Goal: Navigation & Orientation: Find specific page/section

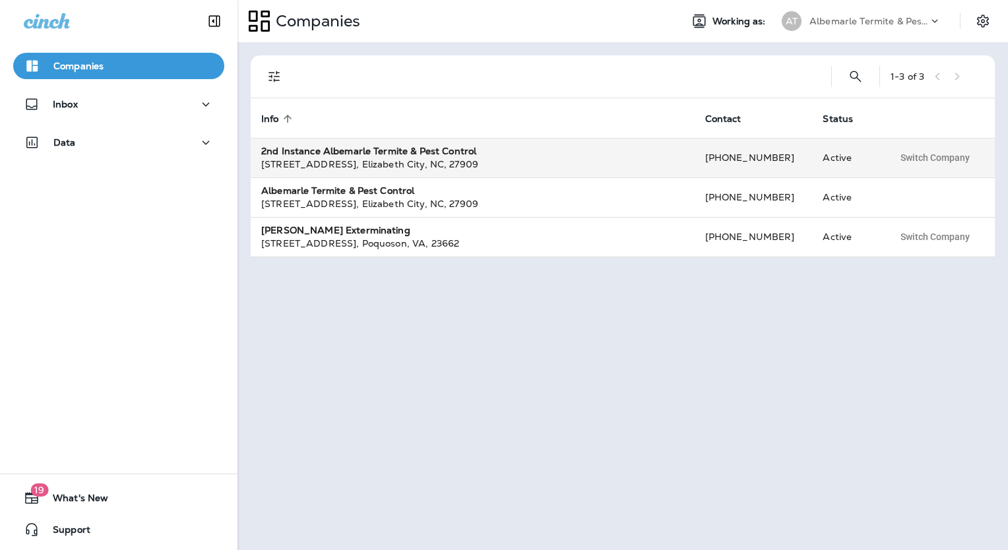
click at [305, 146] on strong "2nd Instance Albemarle Termite & Pest Control" at bounding box center [368, 151] width 215 height 12
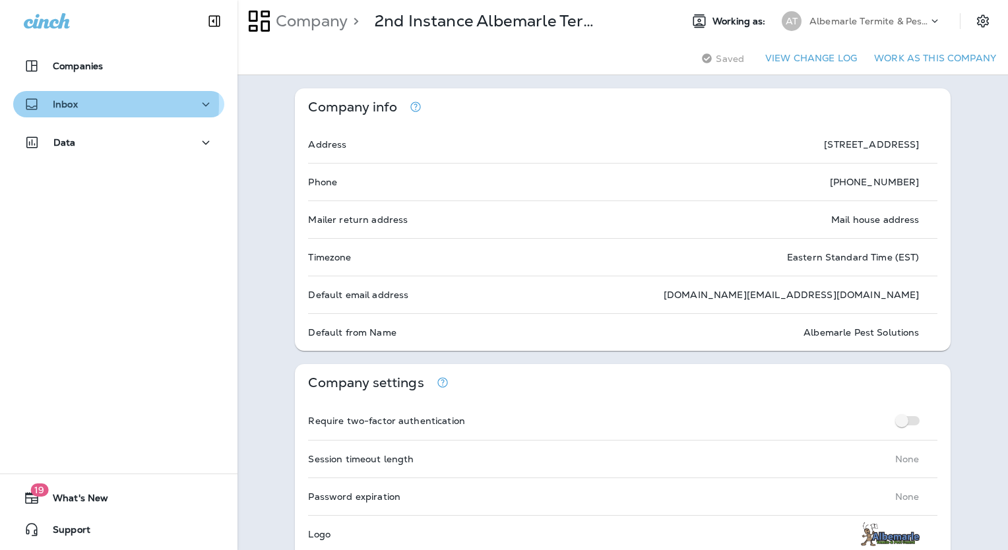
click at [71, 104] on p "Inbox" at bounding box center [65, 104] width 25 height 11
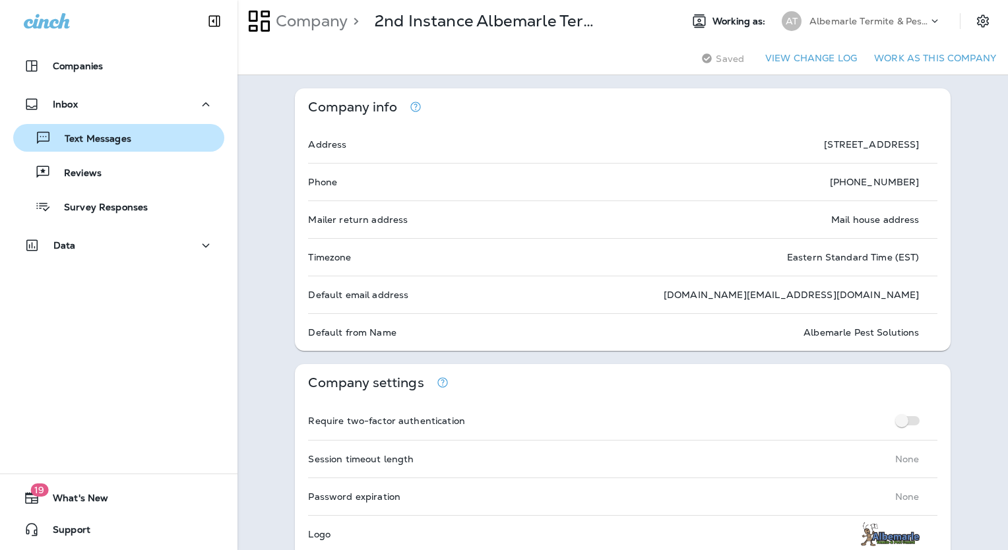
click at [74, 141] on p "Text Messages" at bounding box center [91, 139] width 80 height 13
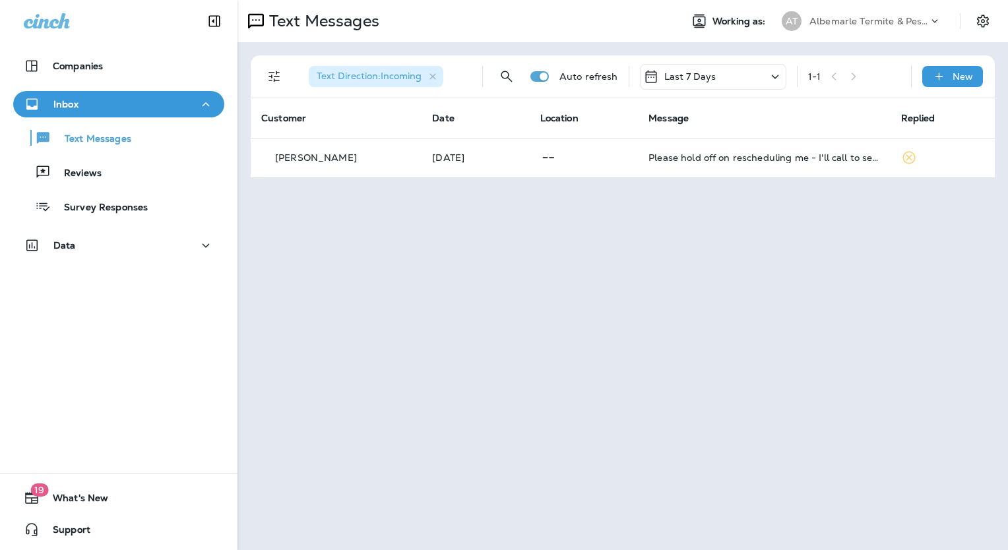
click at [852, 28] on div "Albemarle Termite & Pest Control" at bounding box center [869, 21] width 119 height 20
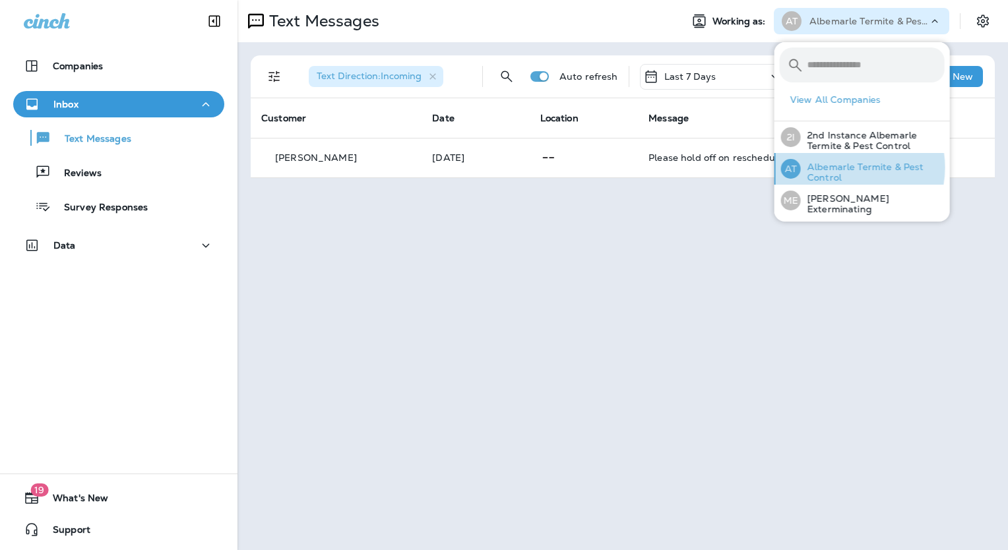
click at [845, 168] on p "Albemarle Termite & Pest Control" at bounding box center [873, 172] width 144 height 21
click at [822, 173] on p "Albemarle Termite & Pest Control" at bounding box center [873, 172] width 144 height 21
click at [385, 213] on div "Text Messages Working as: AT Albemarle Termite & Pest Control Text Direction : …" at bounding box center [623, 275] width 771 height 550
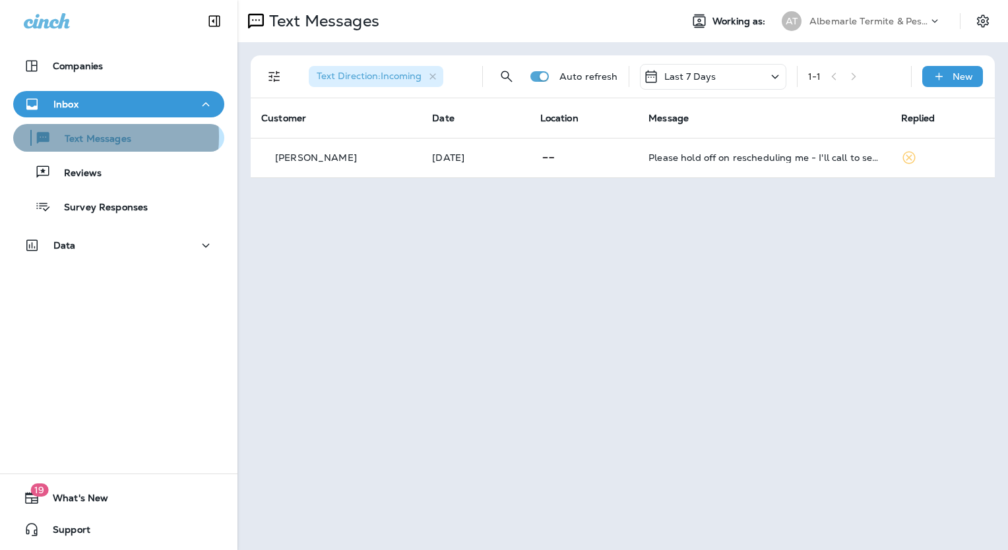
click at [82, 137] on p "Text Messages" at bounding box center [91, 139] width 80 height 13
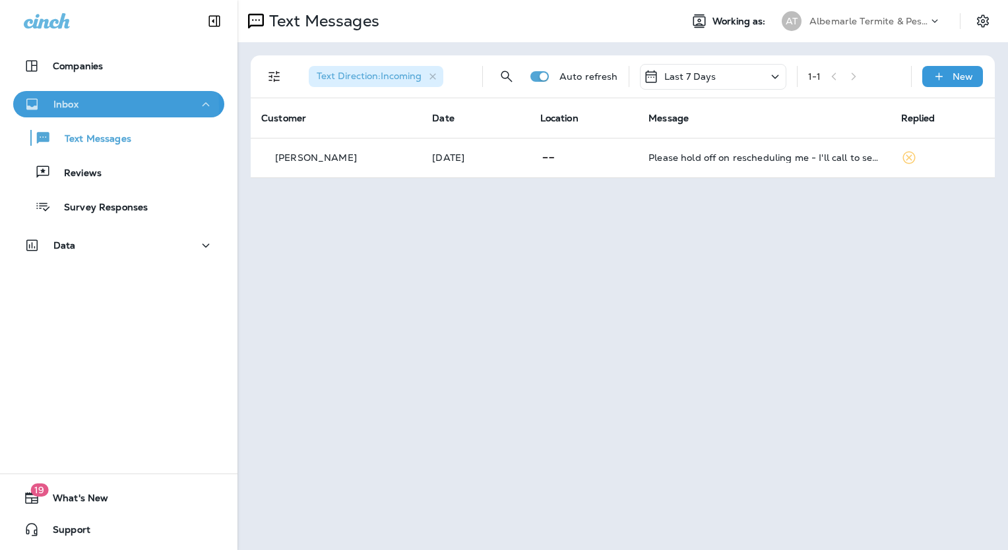
click at [50, 107] on div "Inbox" at bounding box center [51, 104] width 55 height 16
click at [72, 59] on div "Companies" at bounding box center [63, 66] width 79 height 16
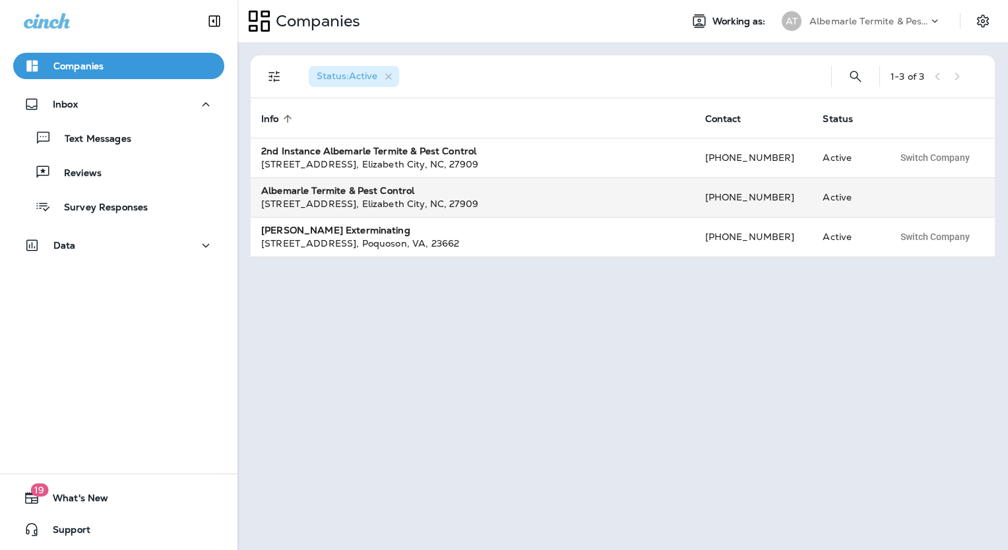
click at [331, 191] on strong "Albemarle Termite & Pest Control" at bounding box center [337, 191] width 153 height 12
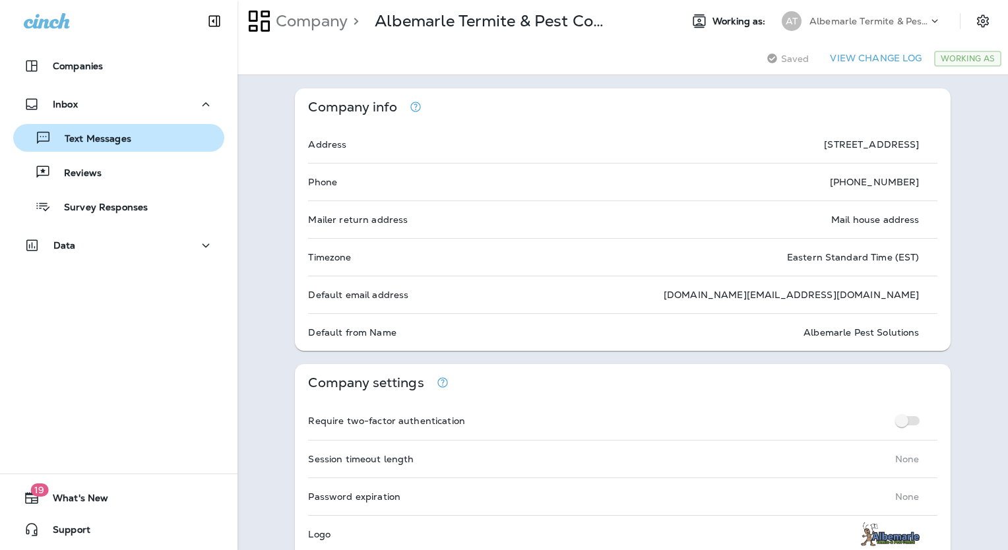
click at [84, 135] on p "Text Messages" at bounding box center [91, 139] width 80 height 13
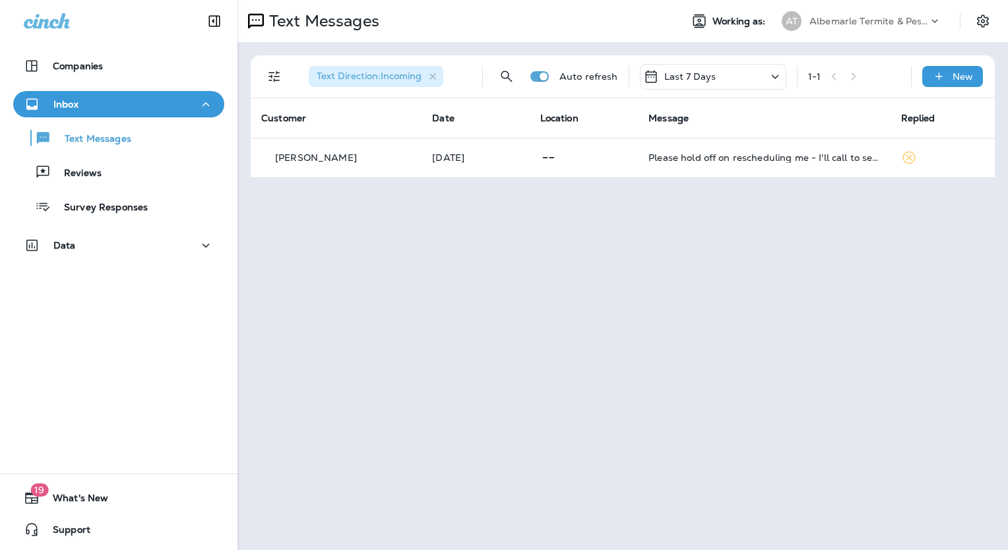
click at [928, 22] on p "Albemarle Termite & Pest Control" at bounding box center [869, 21] width 119 height 11
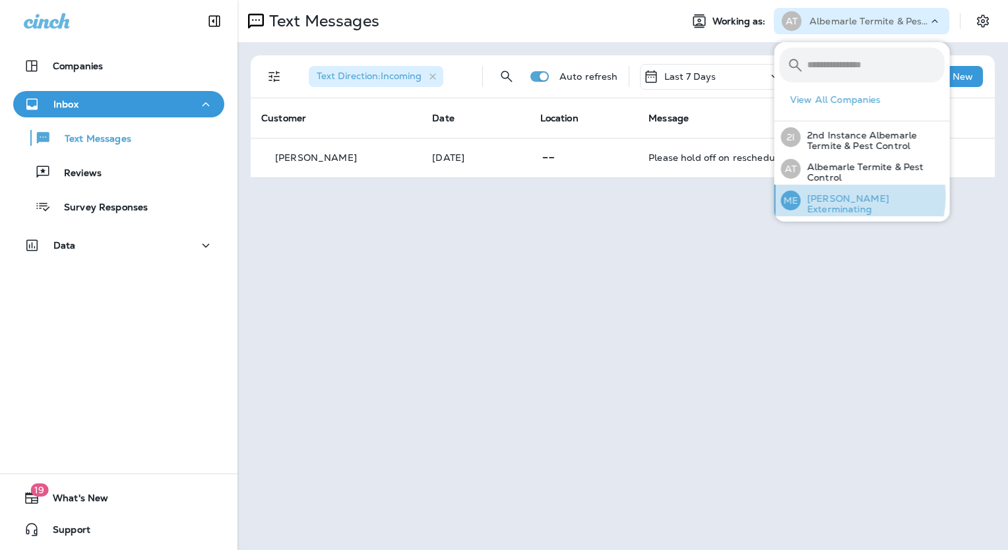
click at [843, 197] on div "ME [PERSON_NAME] Exterminating" at bounding box center [863, 201] width 174 height 32
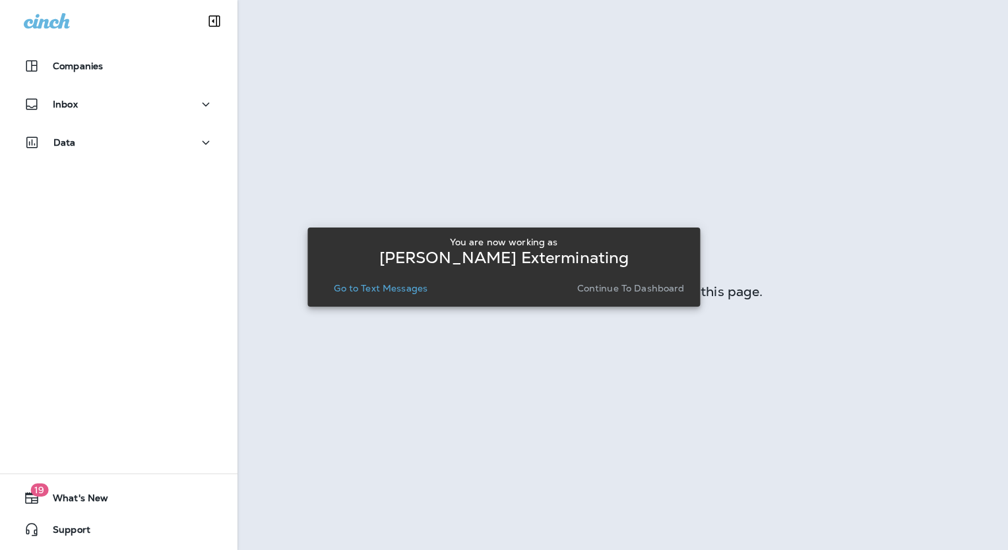
click at [406, 289] on p "Go to Text Messages" at bounding box center [381, 288] width 94 height 11
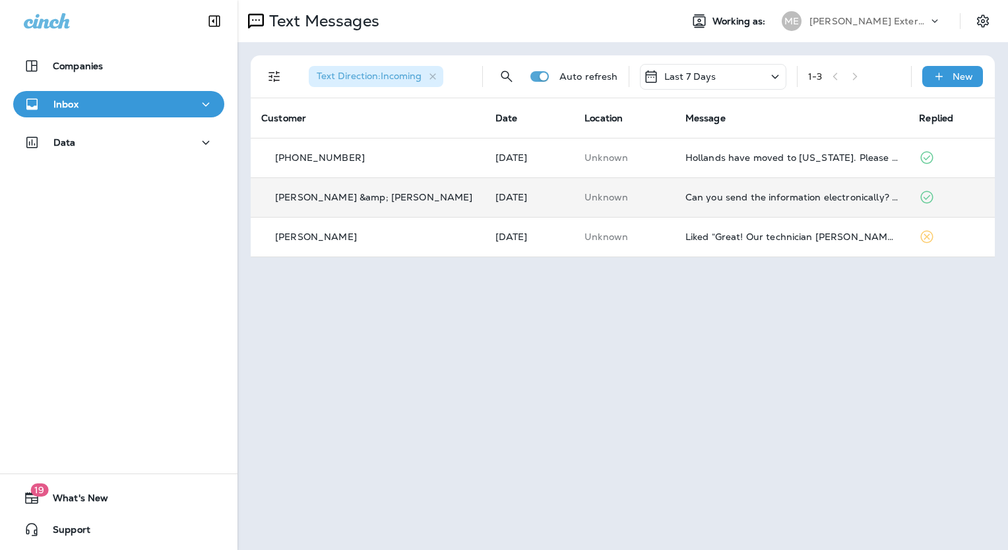
click at [342, 185] on td "[PERSON_NAME] &amp; [PERSON_NAME]" at bounding box center [368, 197] width 234 height 40
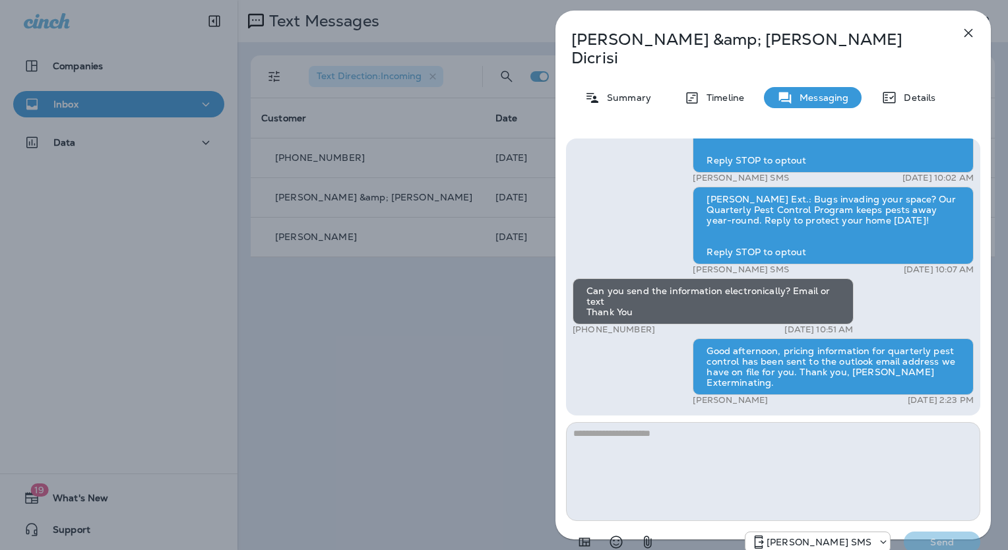
click at [964, 30] on icon "button" at bounding box center [969, 33] width 16 height 16
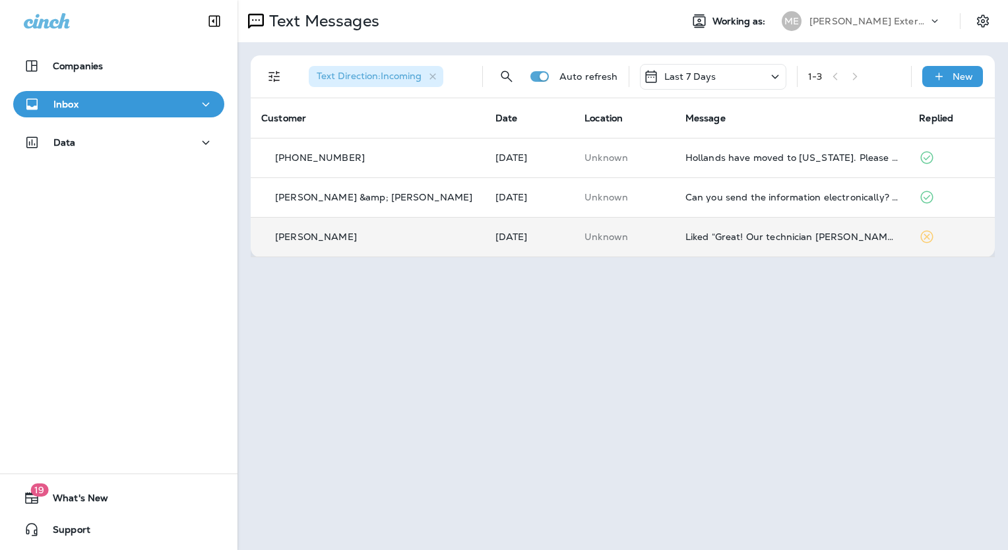
click at [303, 226] on td "[PERSON_NAME]" at bounding box center [368, 237] width 234 height 40
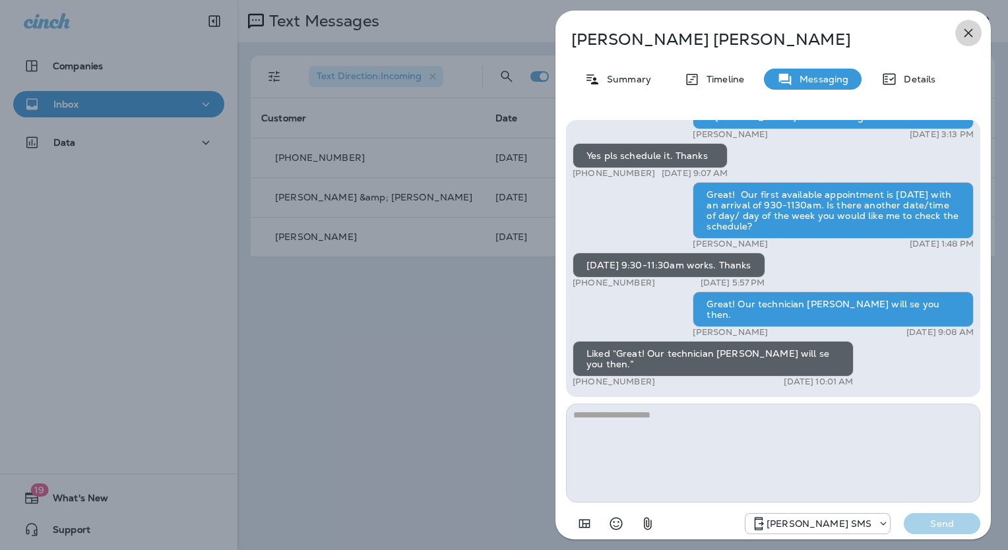
click at [969, 30] on icon "button" at bounding box center [969, 33] width 16 height 16
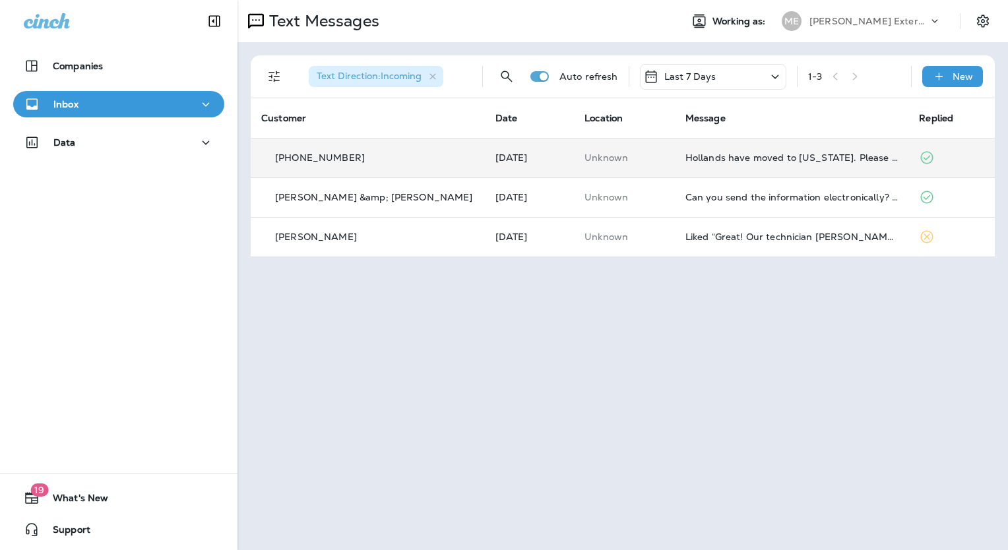
click at [321, 159] on p "[PHONE_NUMBER]" at bounding box center [320, 157] width 90 height 11
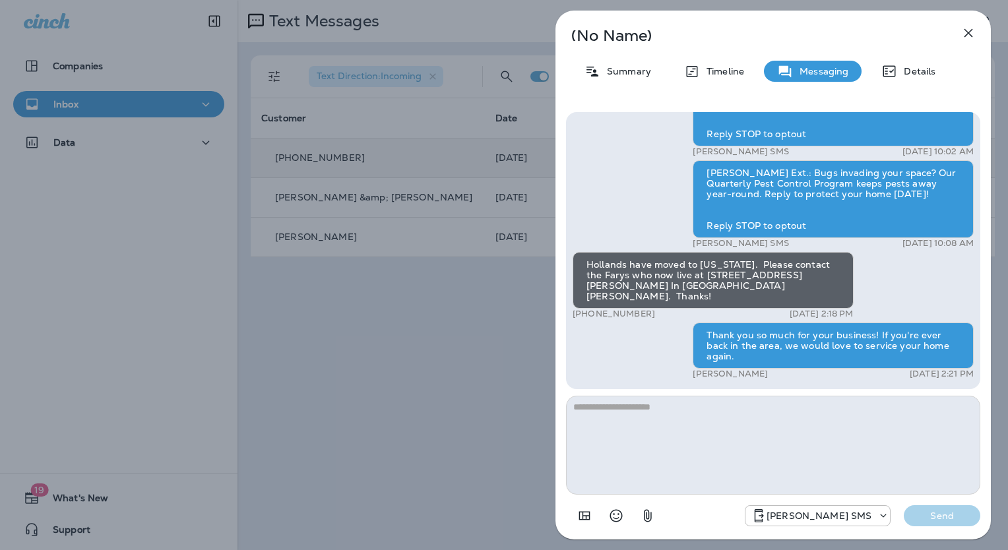
click at [964, 30] on icon "button" at bounding box center [969, 33] width 16 height 16
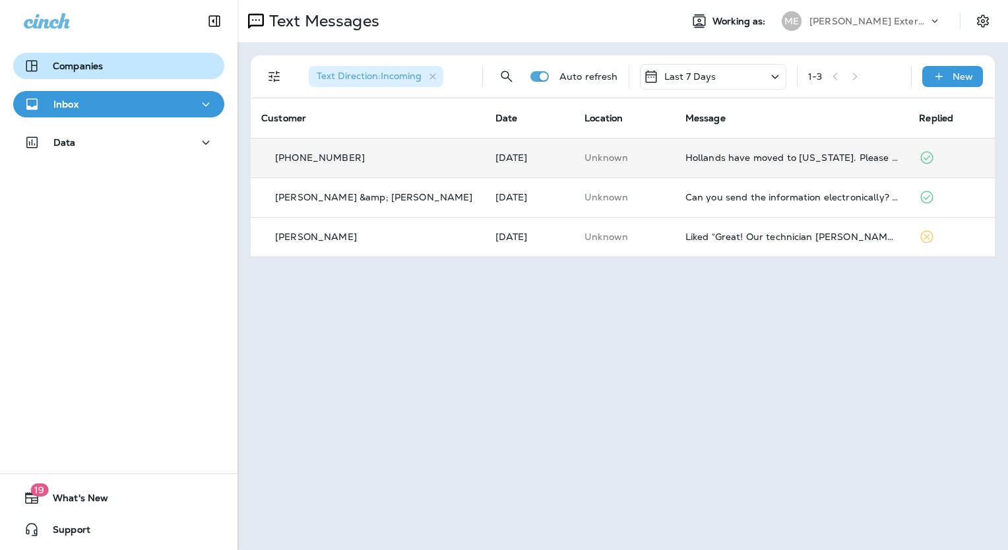
click at [113, 73] on div "Companies" at bounding box center [119, 66] width 190 height 16
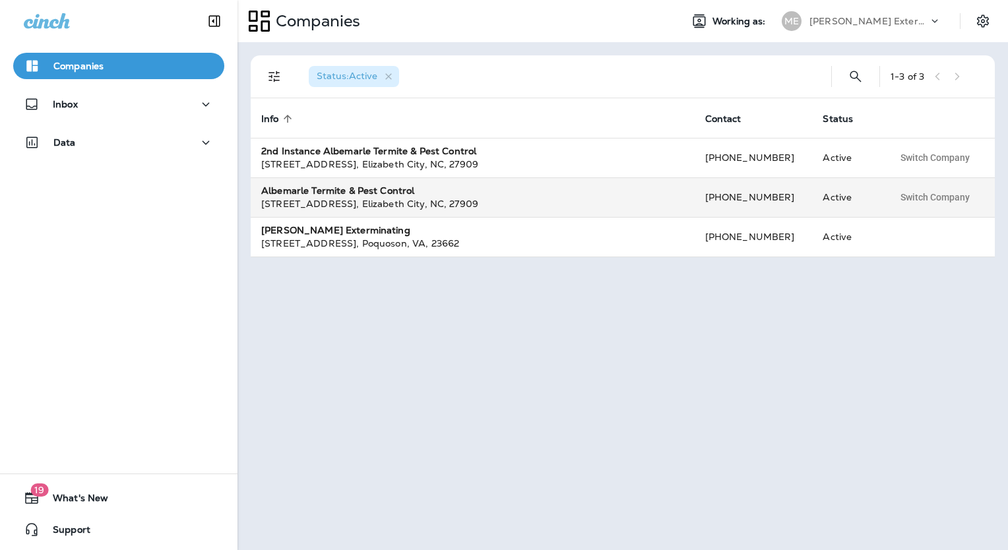
click at [374, 204] on div "[STREET_ADDRESS] , [GEOGRAPHIC_DATA] , [GEOGRAPHIC_DATA] , 27909" at bounding box center [472, 203] width 423 height 13
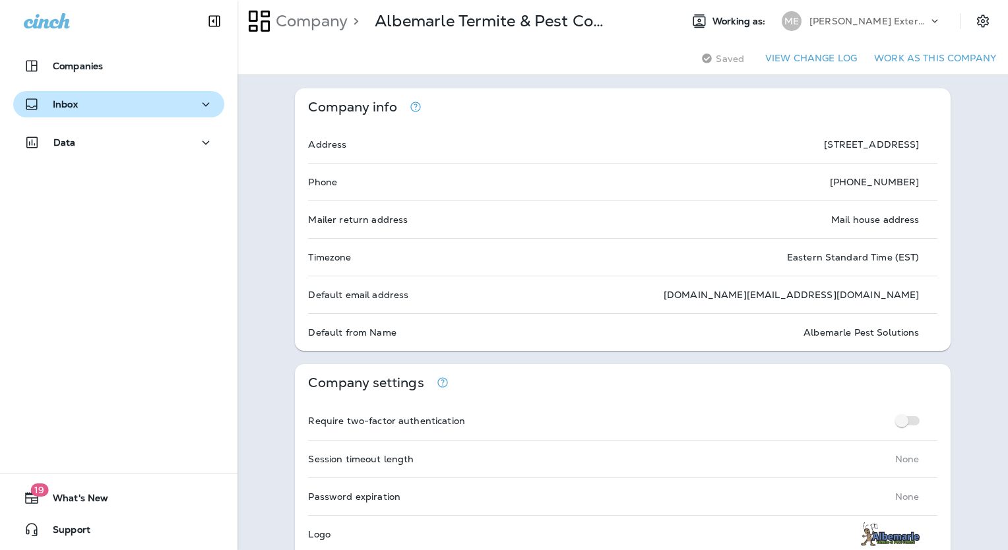
click at [55, 106] on p "Inbox" at bounding box center [65, 104] width 25 height 11
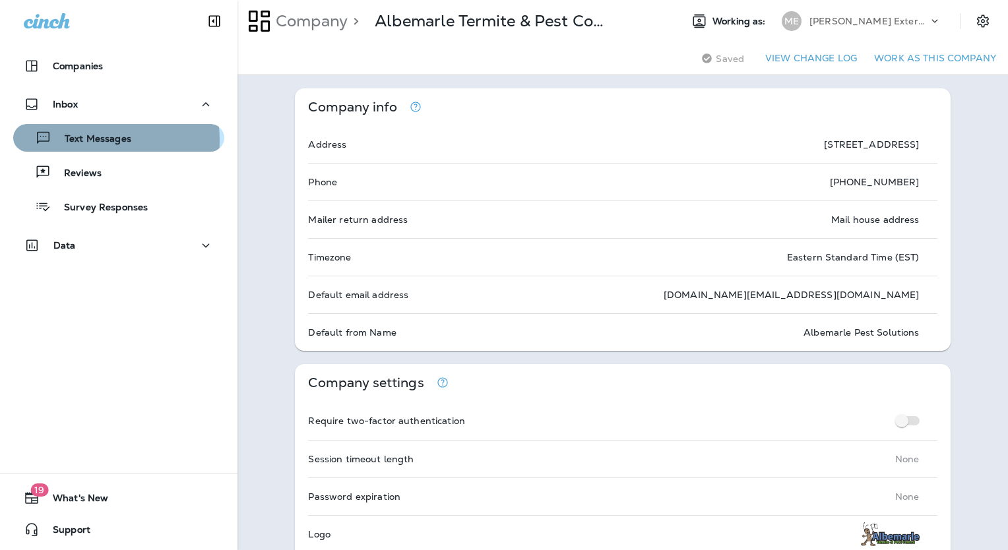
click at [82, 140] on p "Text Messages" at bounding box center [91, 139] width 80 height 13
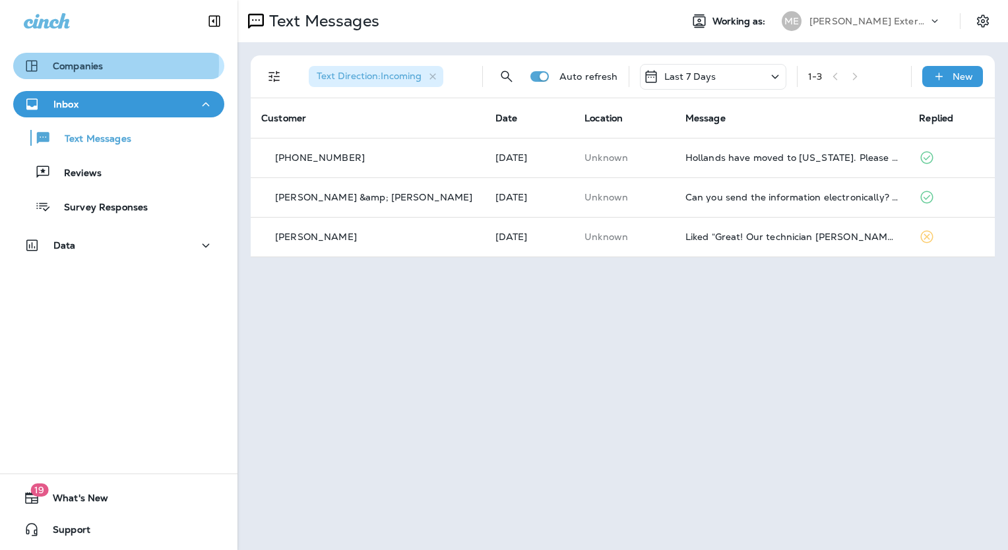
click at [85, 65] on p "Companies" at bounding box center [78, 66] width 50 height 11
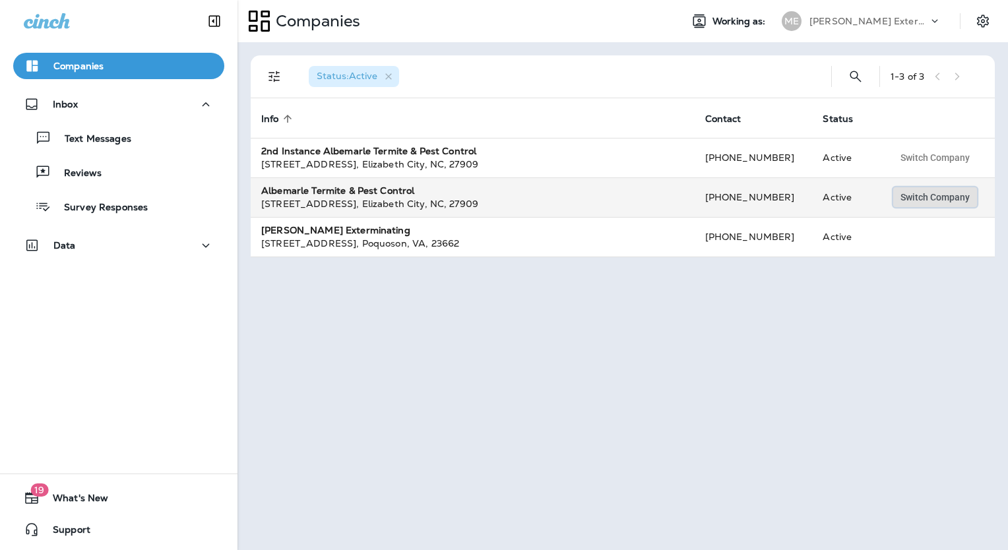
click at [916, 199] on span "Switch Company" at bounding box center [935, 197] width 69 height 9
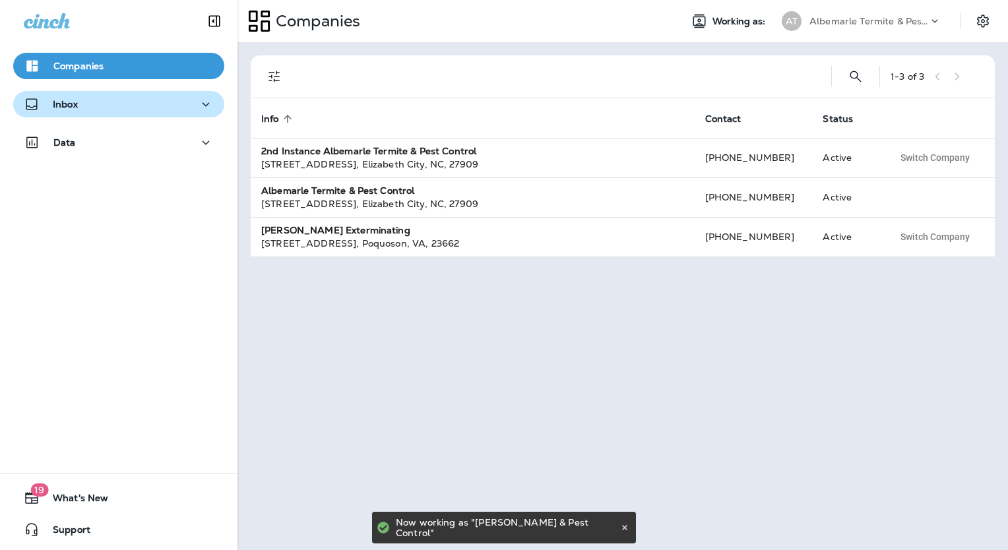
click at [59, 110] on div "Inbox" at bounding box center [51, 104] width 54 height 16
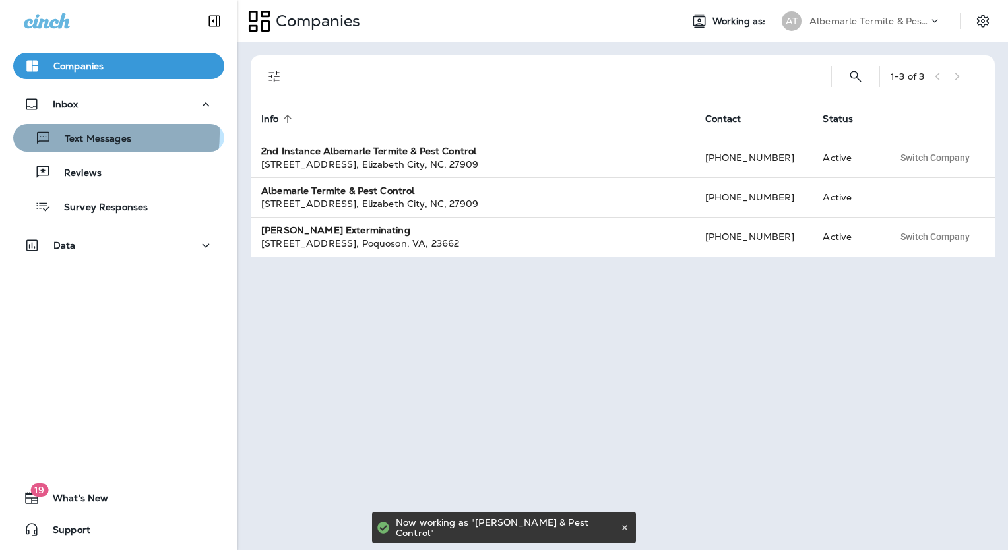
click at [65, 133] on p "Text Messages" at bounding box center [91, 139] width 80 height 13
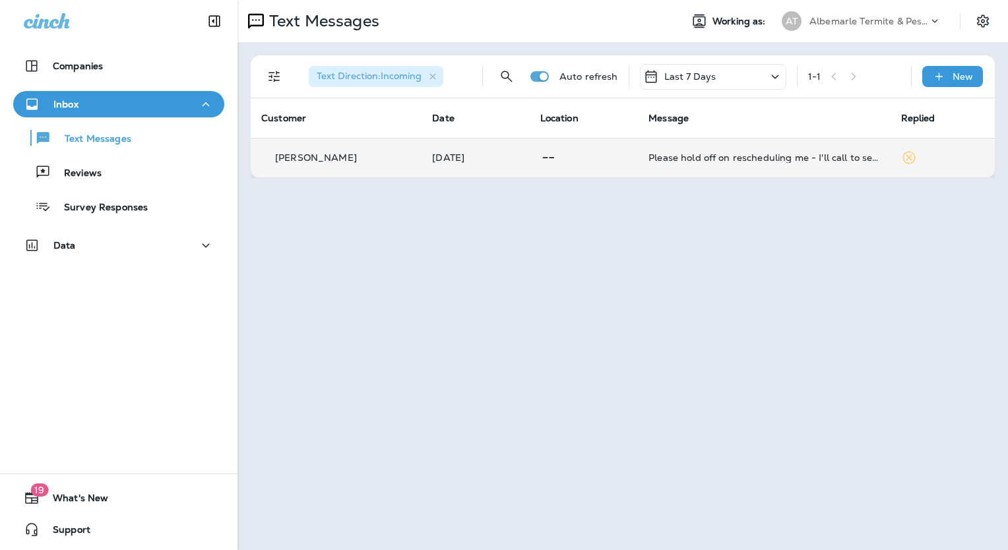
click at [309, 157] on p "[PERSON_NAME]" at bounding box center [316, 157] width 82 height 11
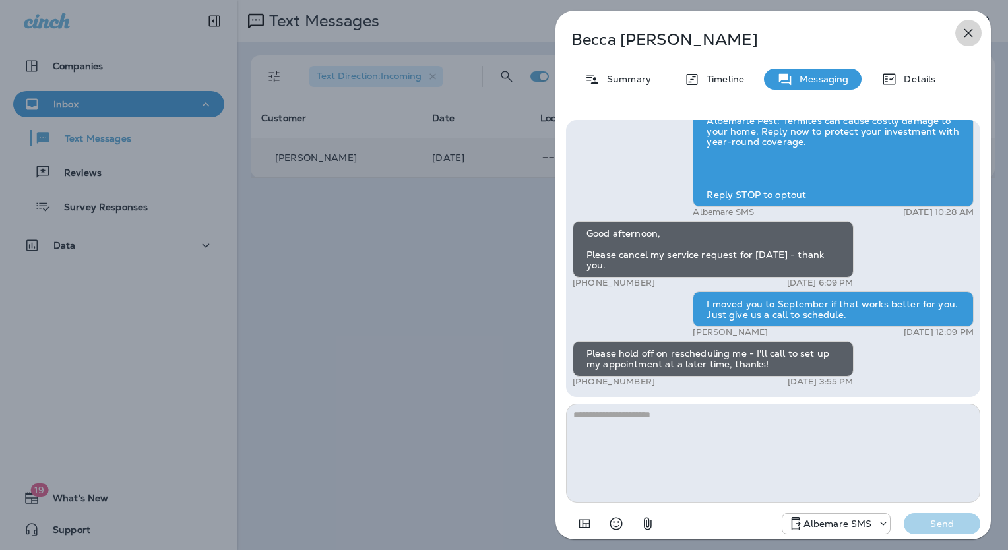
click at [974, 36] on icon "button" at bounding box center [969, 33] width 16 height 16
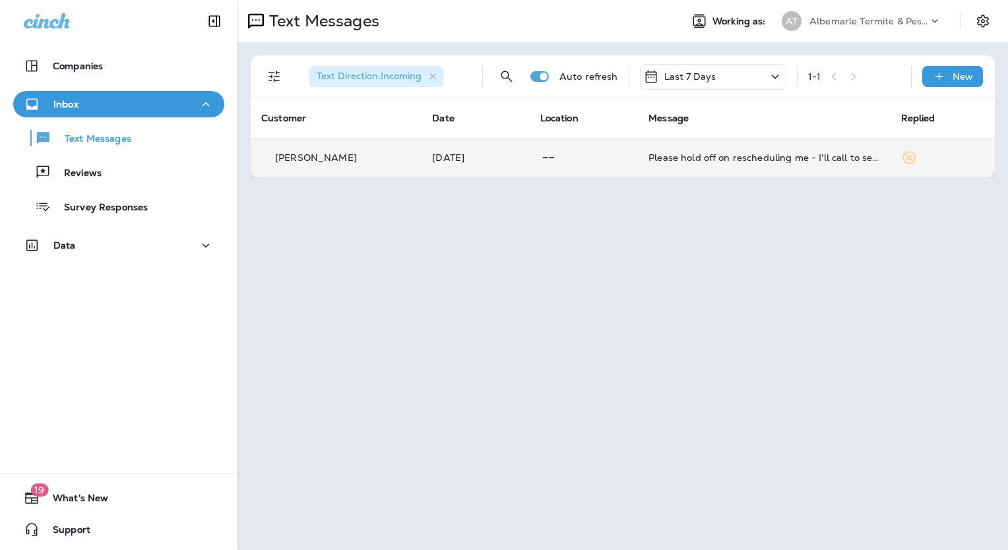
click at [850, 24] on p "Albemarle Termite & Pest Control" at bounding box center [869, 21] width 119 height 11
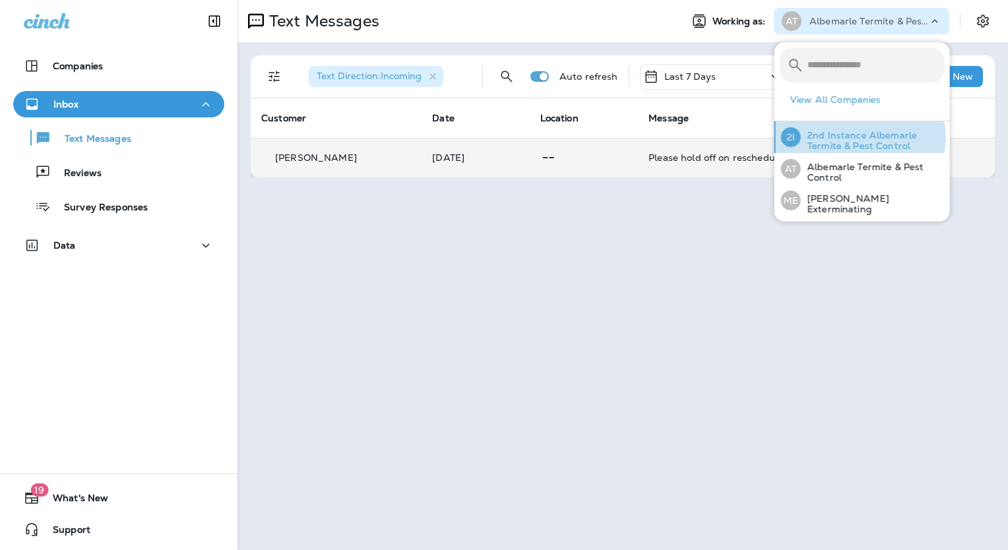
click at [858, 138] on p "2nd Instance Albemarle Termite & Pest Control" at bounding box center [873, 140] width 144 height 21
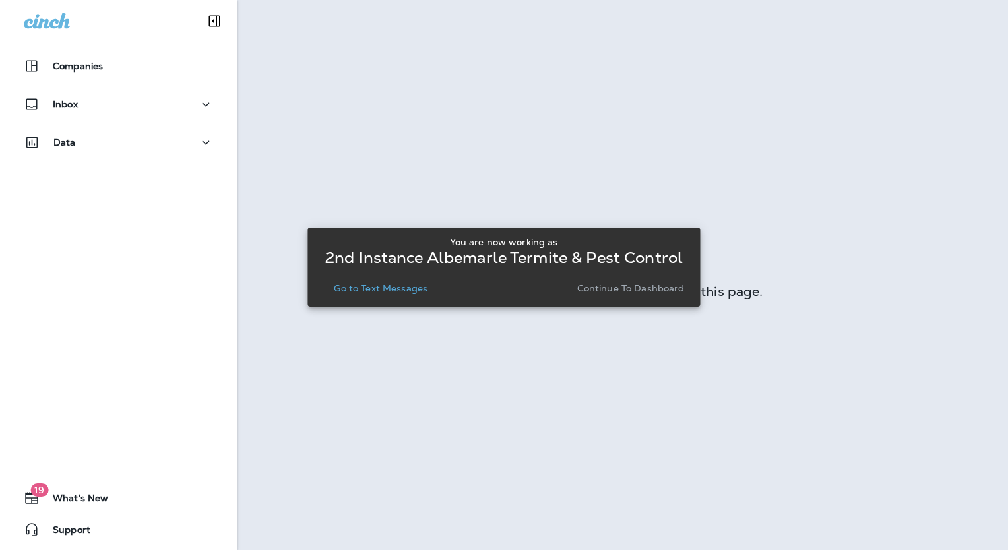
click at [405, 291] on p "Go to Text Messages" at bounding box center [381, 288] width 94 height 11
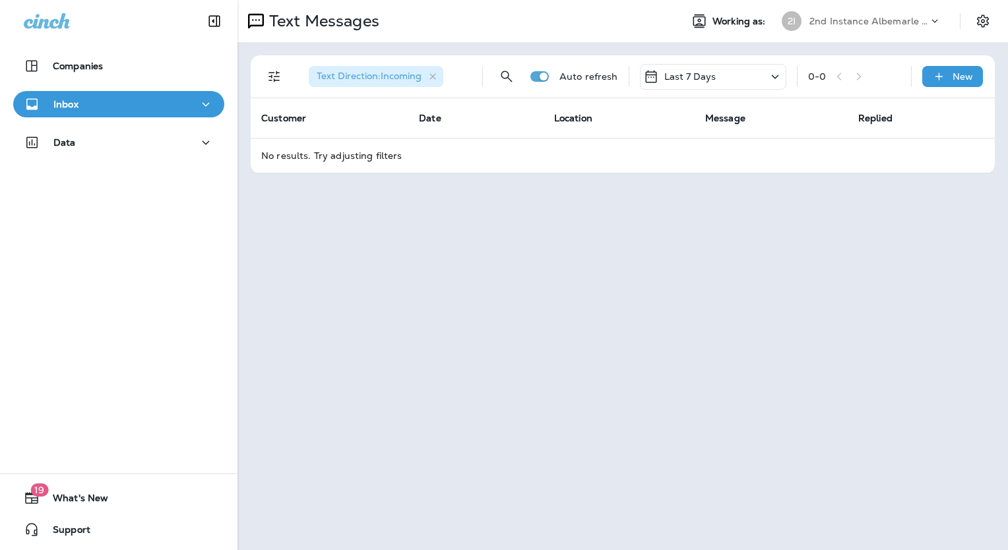
click at [68, 100] on p "Inbox" at bounding box center [65, 104] width 25 height 11
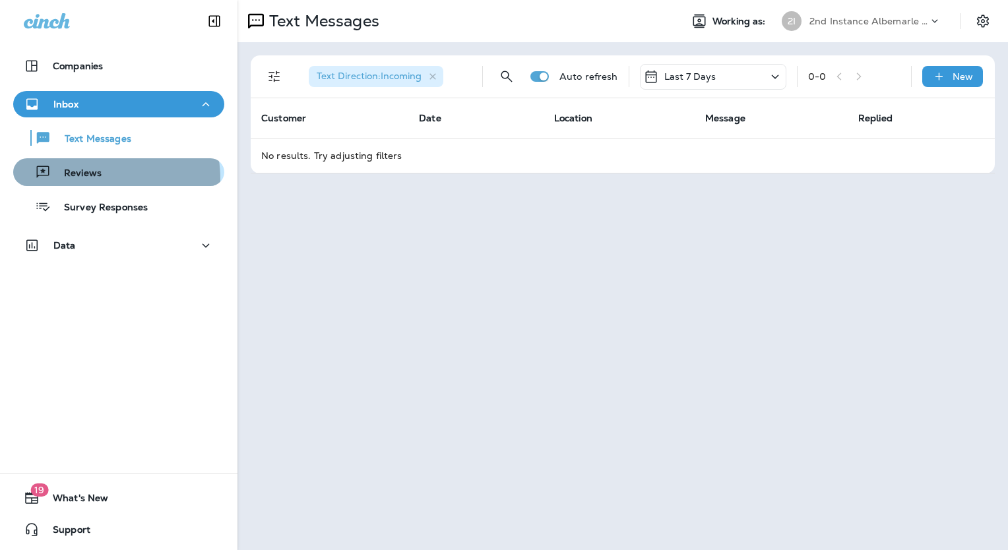
click at [86, 179] on p "Reviews" at bounding box center [76, 174] width 51 height 13
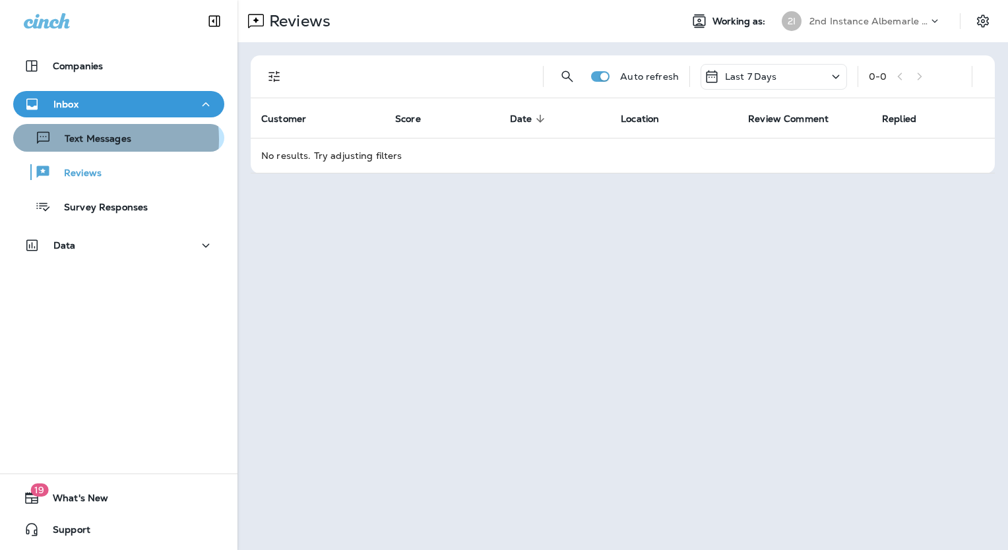
click at [91, 139] on p "Text Messages" at bounding box center [91, 139] width 80 height 13
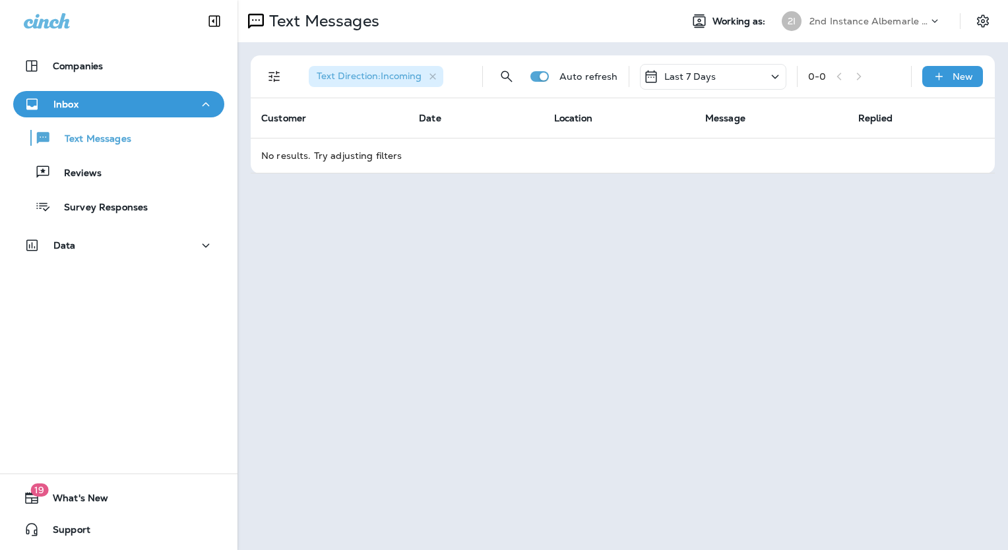
click at [868, 20] on p "2nd Instance Albemarle Termite & Pest Control" at bounding box center [869, 21] width 119 height 11
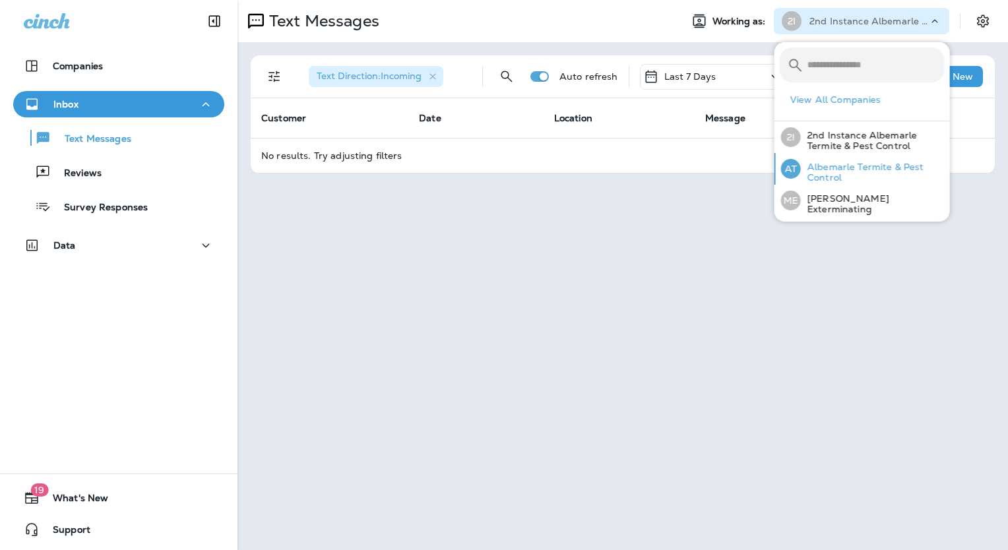
click at [842, 166] on p "Albemarle Termite & Pest Control" at bounding box center [873, 172] width 144 height 21
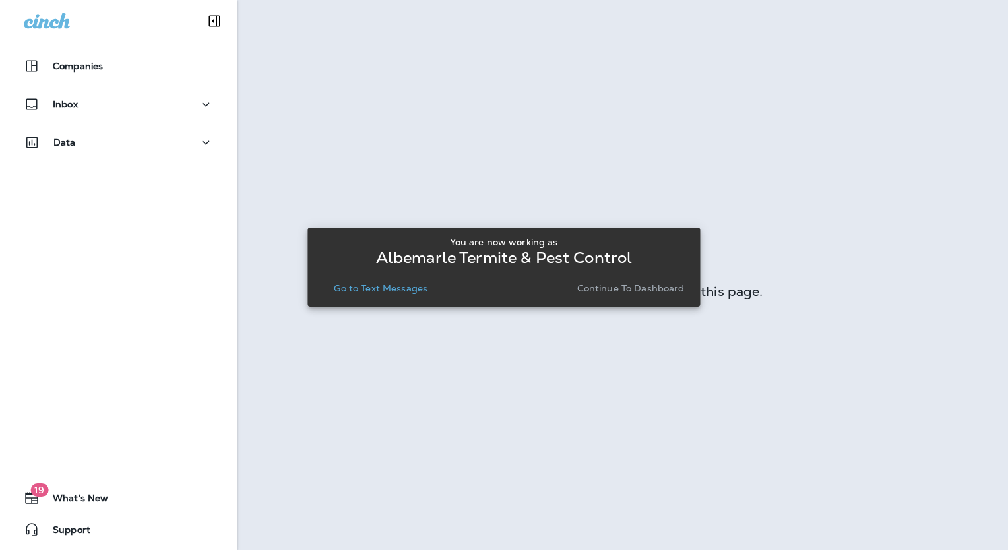
click at [375, 288] on p "Go to Text Messages" at bounding box center [381, 288] width 94 height 11
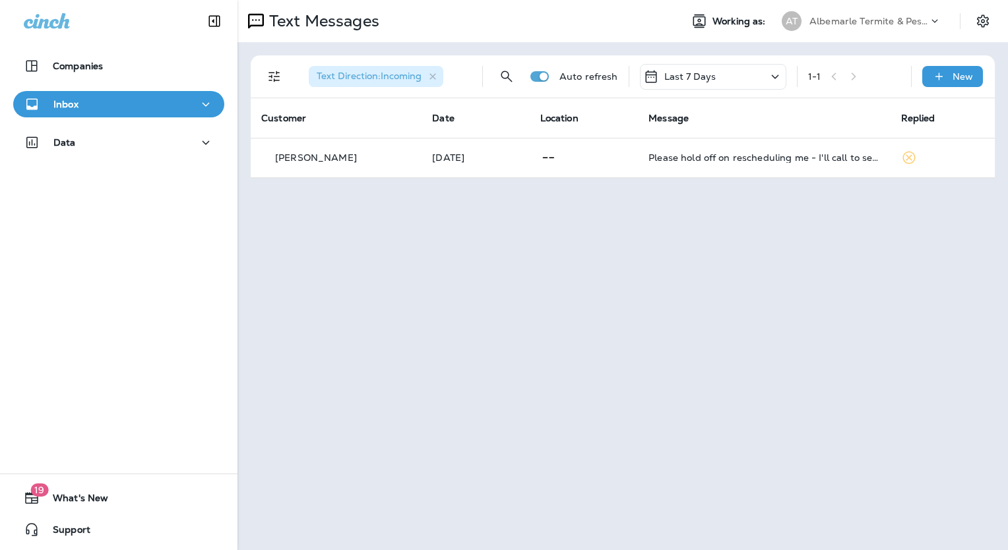
click at [77, 112] on button "Inbox" at bounding box center [118, 104] width 211 height 26
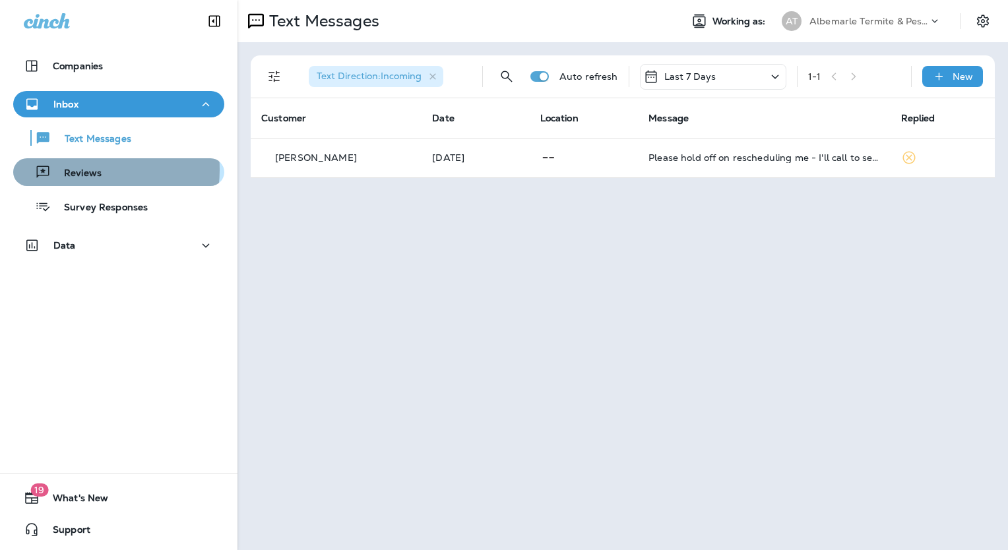
click at [83, 170] on p "Reviews" at bounding box center [76, 174] width 51 height 13
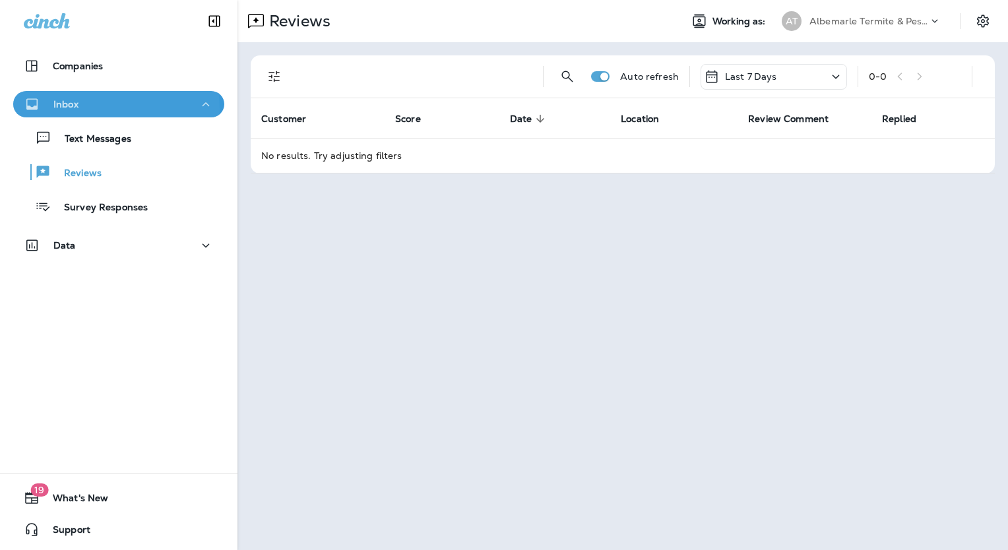
click at [77, 109] on p "Inbox" at bounding box center [65, 104] width 25 height 11
